Goal: Consume media (video, audio)

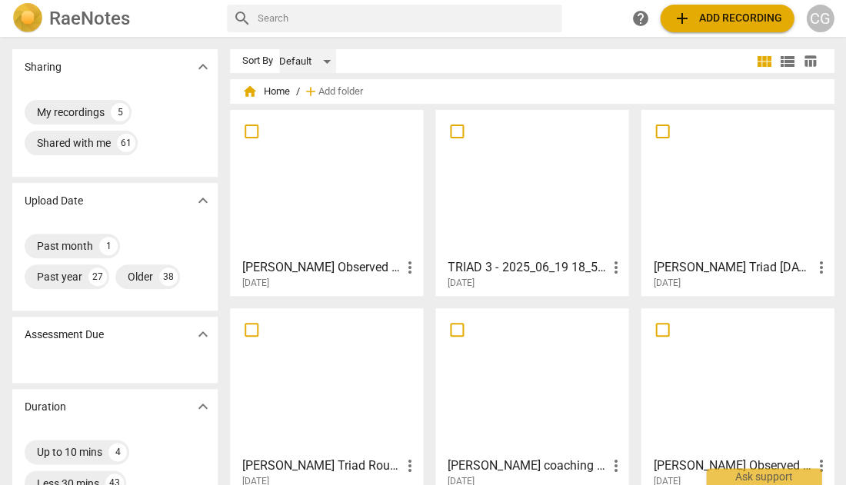
click at [332, 59] on div "Default" at bounding box center [307, 61] width 57 height 25
click at [317, 113] on li "Recent" at bounding box center [316, 119] width 73 height 29
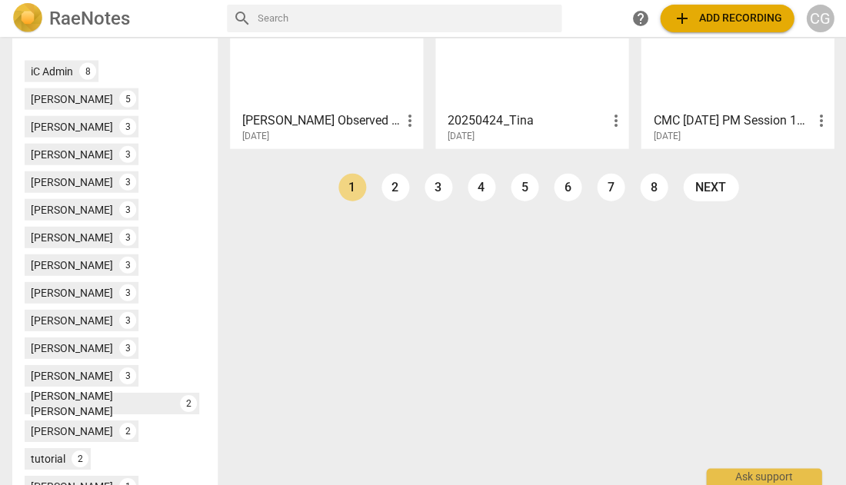
scroll to position [547, 0]
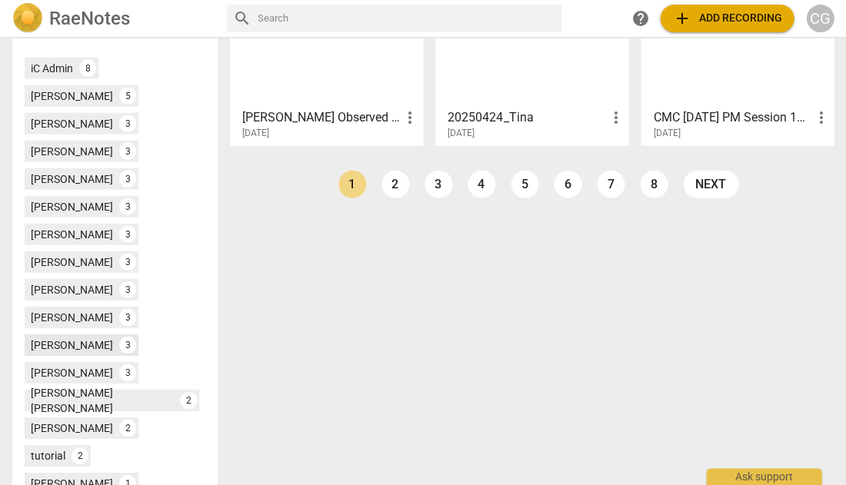
click at [119, 345] on div "3" at bounding box center [127, 345] width 17 height 17
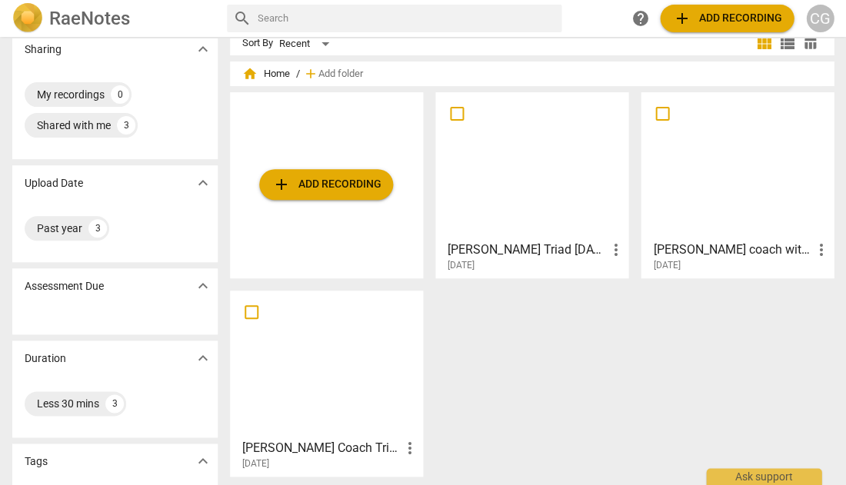
scroll to position [9, 0]
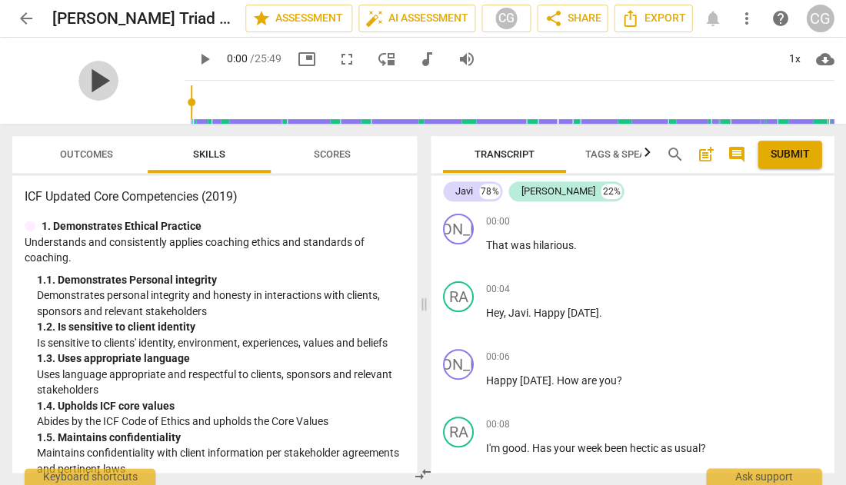
click at [95, 83] on span "play_arrow" at bounding box center [98, 81] width 40 height 40
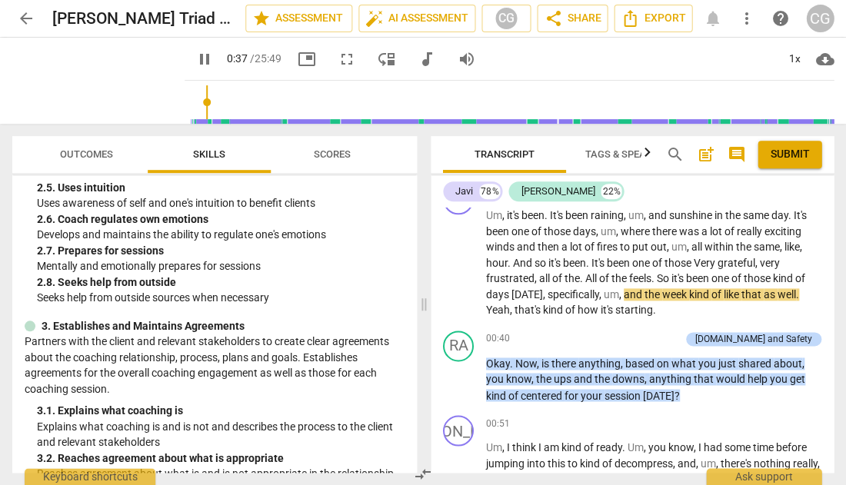
scroll to position [585, 0]
click at [105, 152] on span "Outcomes" at bounding box center [86, 154] width 53 height 12
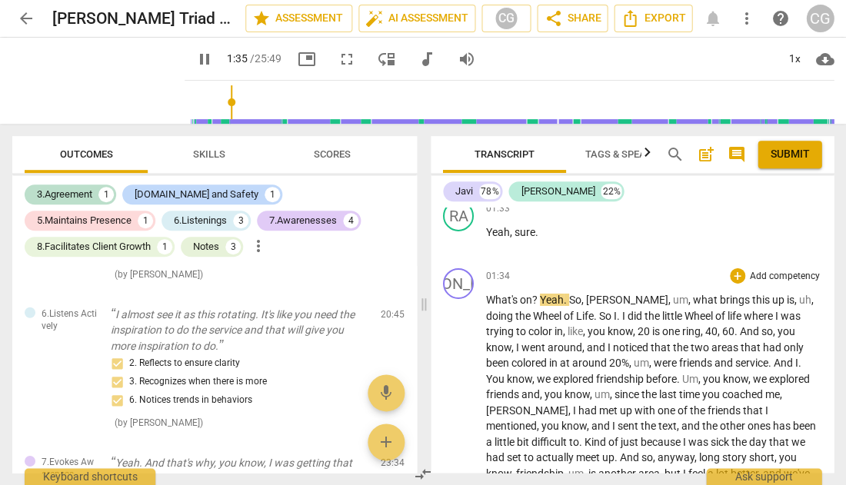
scroll to position [850, 0]
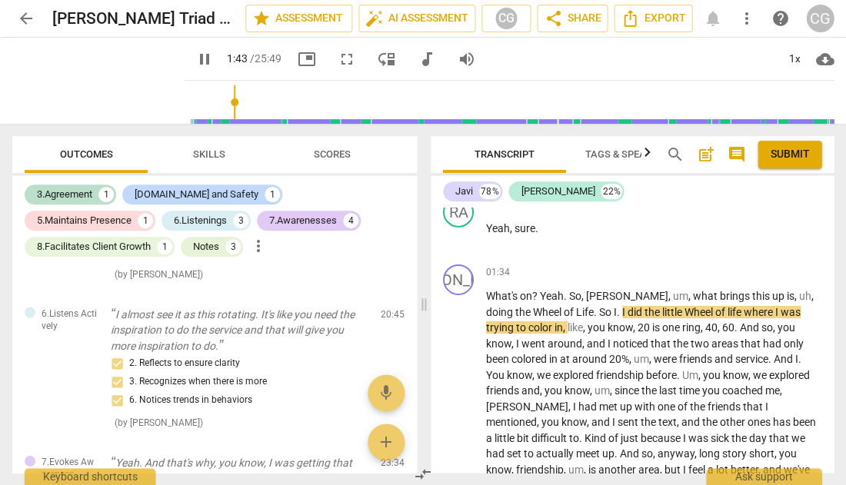
click at [195, 58] on span "pause" at bounding box center [204, 59] width 18 height 18
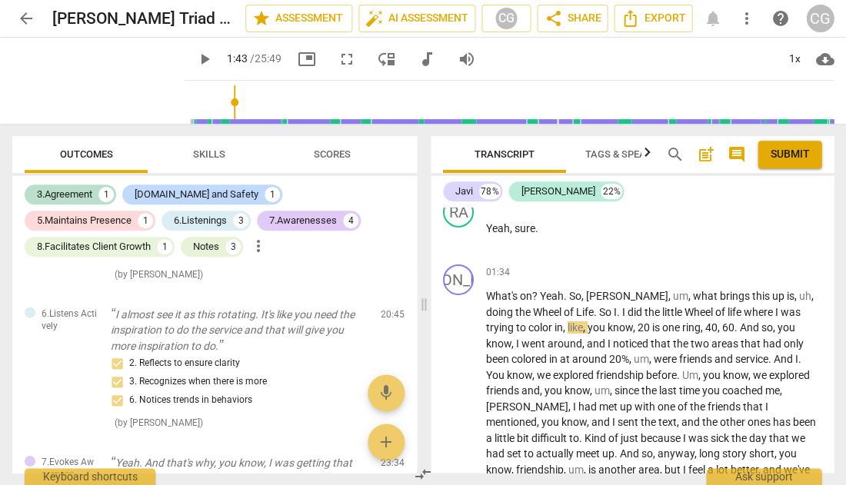
type input "104"
click at [25, 19] on span "arrow_back" at bounding box center [26, 18] width 18 height 18
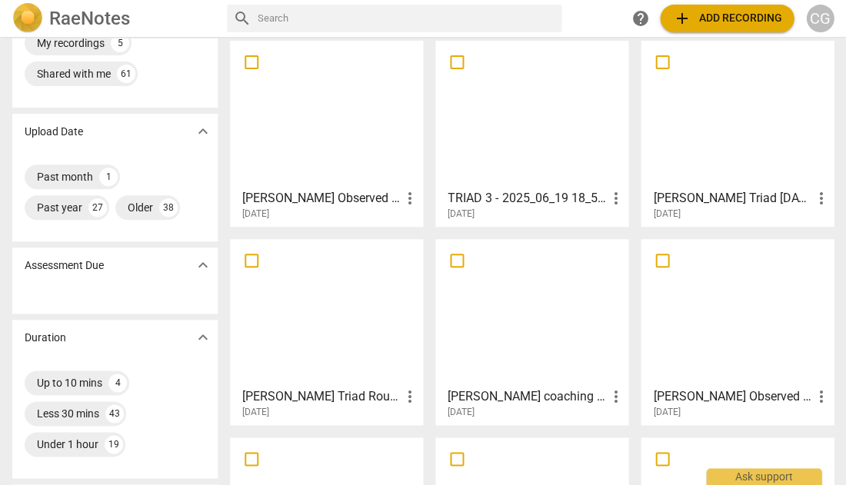
scroll to position [2, 0]
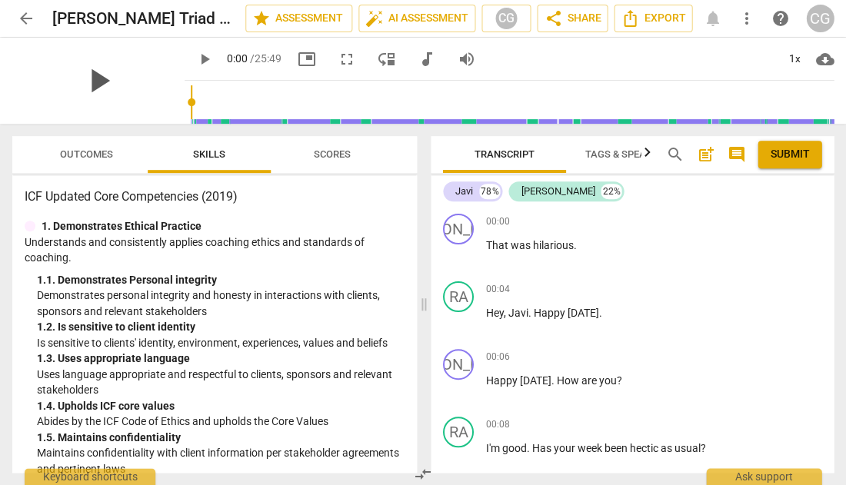
click at [93, 85] on span "play_arrow" at bounding box center [98, 81] width 40 height 40
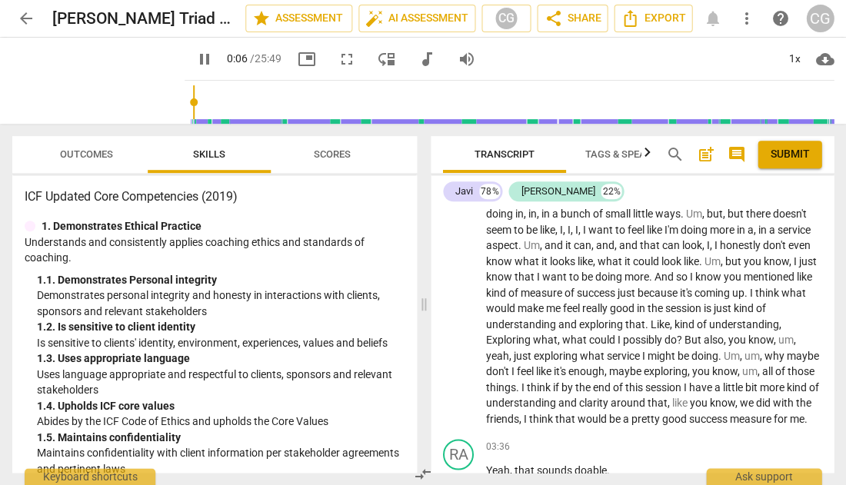
scroll to position [1185, 0]
click at [195, 60] on span "pause" at bounding box center [204, 59] width 18 height 18
type input "8"
click at [22, 20] on span "arrow_back" at bounding box center [26, 18] width 18 height 18
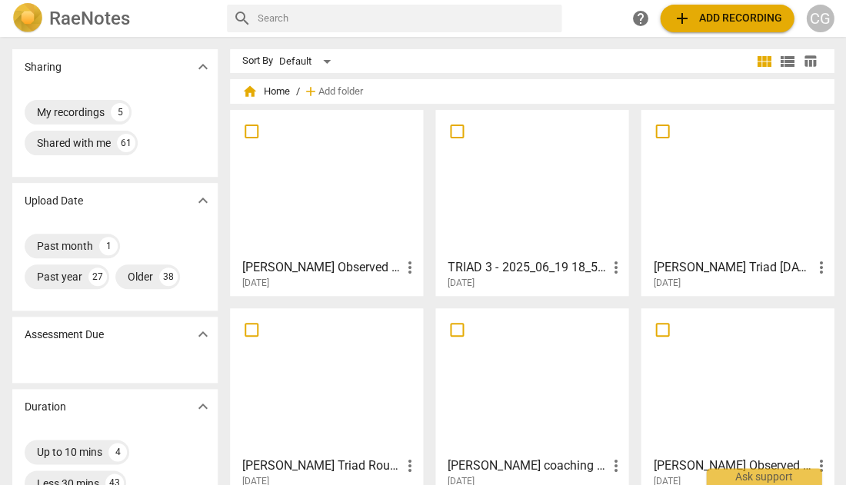
click at [719, 184] on div at bounding box center [737, 183] width 182 height 136
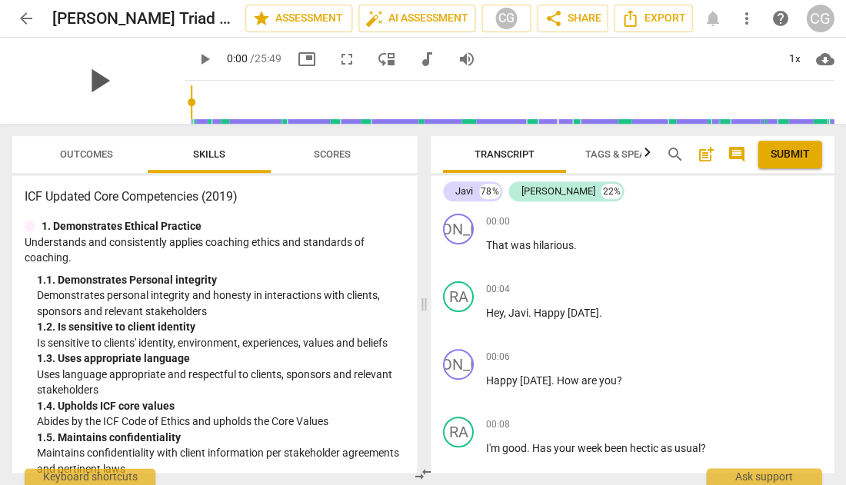
click at [83, 92] on span "play_arrow" at bounding box center [98, 81] width 40 height 40
click at [195, 56] on span "pause" at bounding box center [204, 59] width 18 height 18
type input "5"
